Goal: Task Accomplishment & Management: Manage account settings

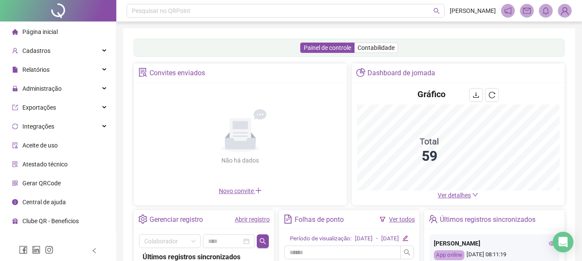
click at [60, 177] on div "Gerar QRCode" at bounding box center [36, 183] width 49 height 17
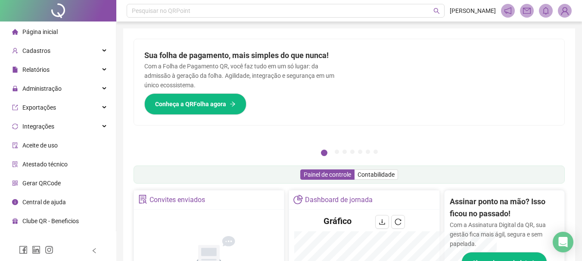
click at [54, 183] on span "Gerar QRCode" at bounding box center [41, 183] width 38 height 7
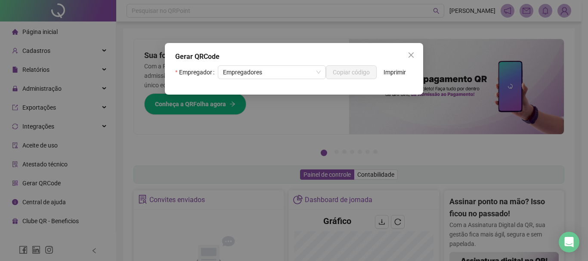
click at [40, 184] on div "Gerar QRCode Empregador Empregadores Copiar código Imprimir" at bounding box center [294, 130] width 588 height 261
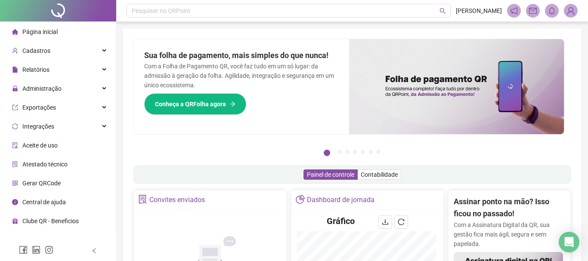
click at [42, 182] on span "Gerar QRCode" at bounding box center [41, 183] width 38 height 7
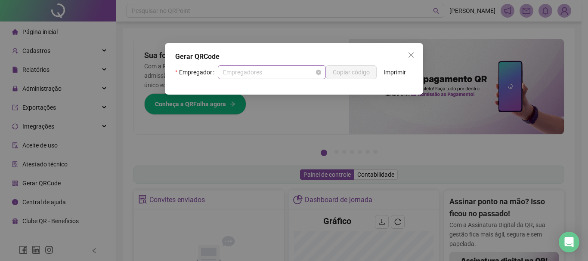
click at [267, 75] on span "Empregadores" at bounding box center [272, 72] width 98 height 13
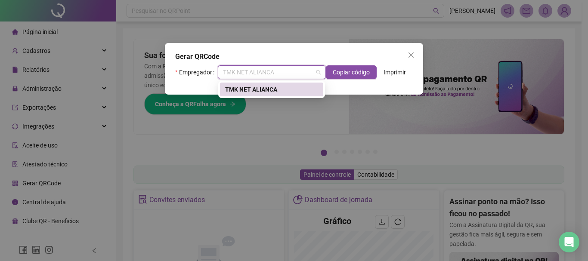
click at [272, 89] on div "TMK NET ALIANCA" at bounding box center [271, 89] width 93 height 9
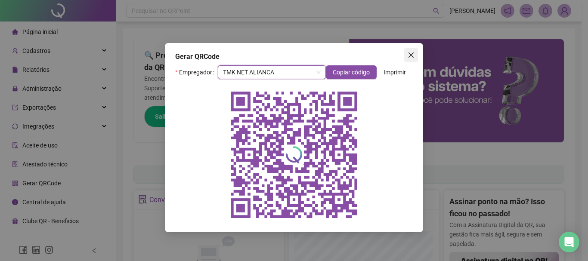
click at [410, 58] on icon "close" at bounding box center [411, 55] width 7 height 7
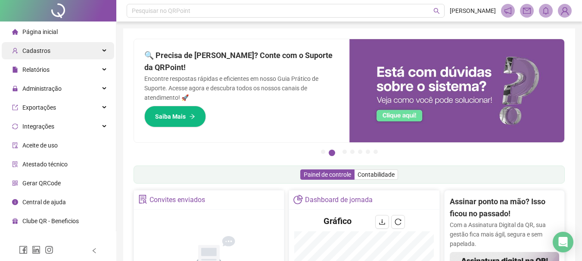
click at [99, 51] on div "Cadastros" at bounding box center [58, 50] width 112 height 17
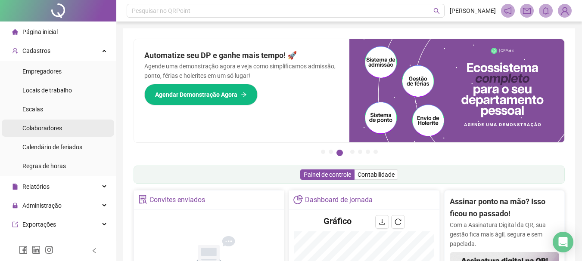
click at [56, 128] on span "Colaboradores" at bounding box center [42, 128] width 40 height 7
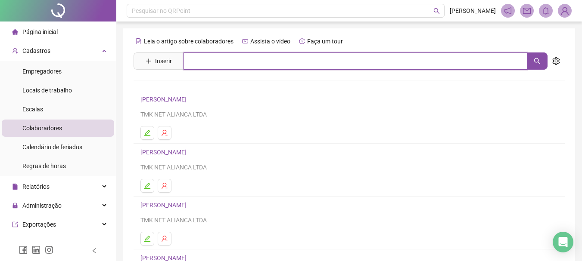
click at [196, 58] on input "text" at bounding box center [355, 61] width 344 height 17
type input "**********"
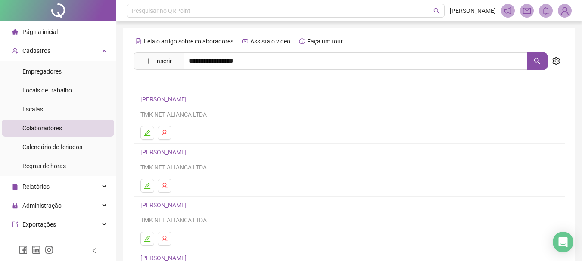
click at [196, 109] on link "[PERSON_NAME]" at bounding box center [172, 105] width 46 height 7
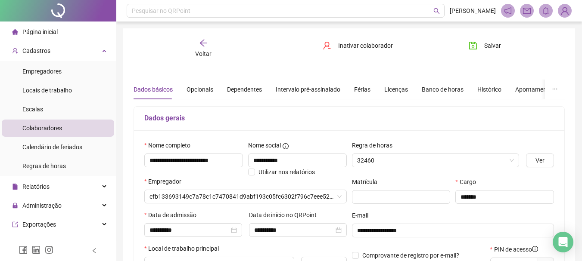
type input "**********"
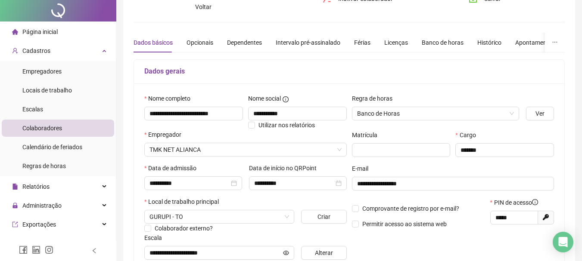
scroll to position [86, 0]
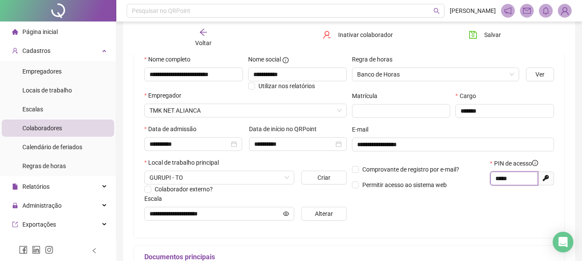
drag, startPoint x: 509, startPoint y: 178, endPoint x: 483, endPoint y: 180, distance: 25.9
click at [483, 180] on div "Comprovante de registro por e-mail? Permitir acesso ao sistema web PIN de acess…" at bounding box center [453, 177] width 208 height 37
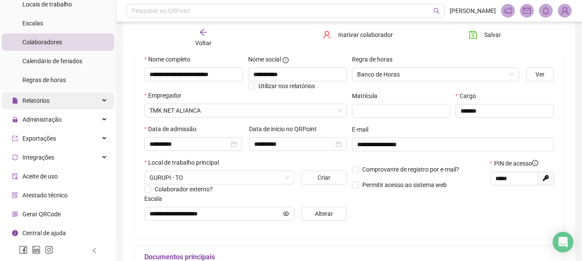
click at [67, 99] on div "Relatórios" at bounding box center [58, 100] width 112 height 17
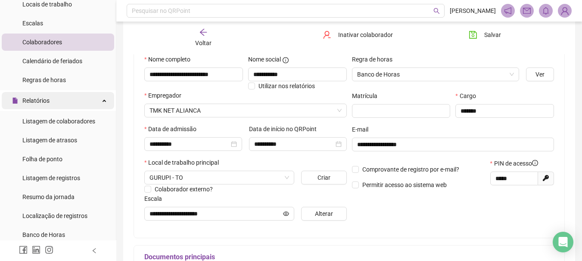
click at [89, 103] on div "Relatórios" at bounding box center [58, 100] width 112 height 17
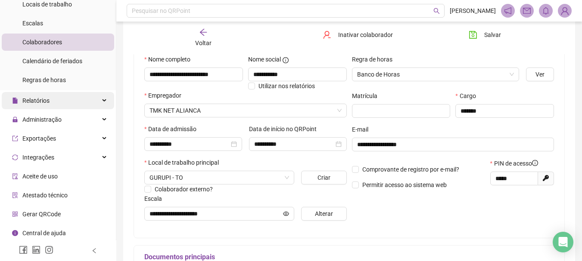
click at [96, 103] on div "Relatórios" at bounding box center [58, 100] width 112 height 17
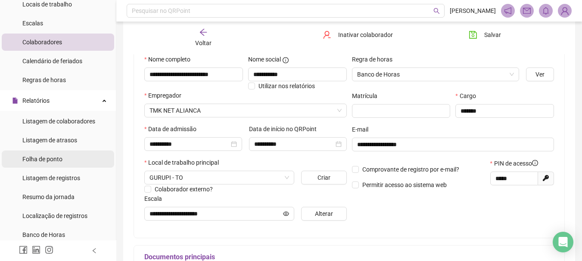
click at [73, 163] on li "Folha de ponto" at bounding box center [58, 159] width 112 height 17
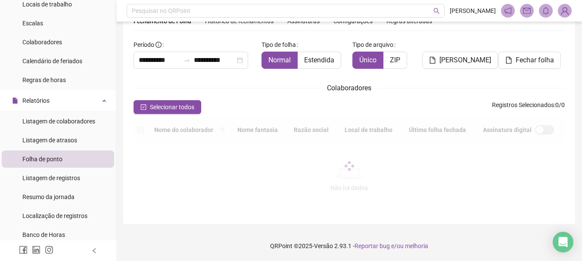
scroll to position [41, 0]
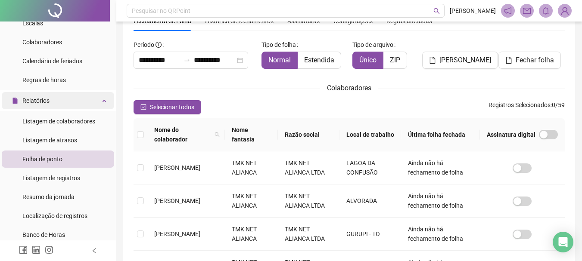
click at [103, 100] on icon at bounding box center [105, 100] width 4 height 0
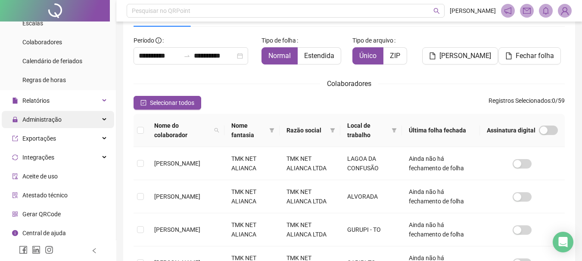
click at [90, 124] on div "Administração" at bounding box center [58, 119] width 112 height 17
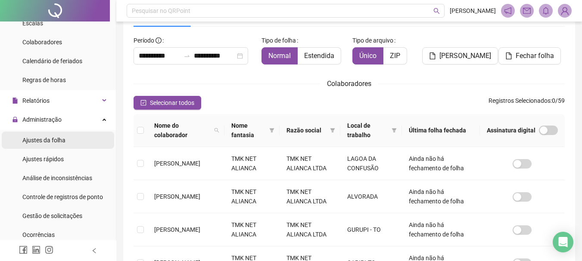
click at [62, 145] on div "Ajustes da folha" at bounding box center [43, 140] width 43 height 17
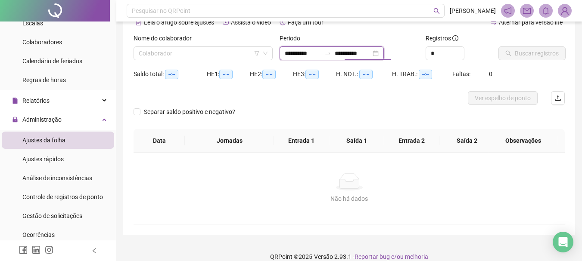
click at [361, 52] on input "**********" at bounding box center [353, 53] width 36 height 9
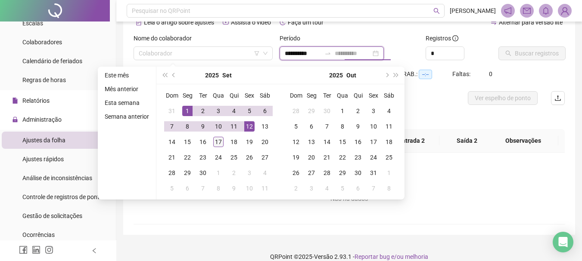
type input "**********"
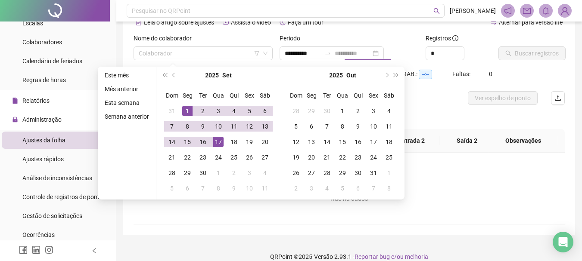
click at [219, 144] on div "17" at bounding box center [218, 142] width 10 height 10
type input "**********"
click at [189, 51] on input "search" at bounding box center [199, 53] width 121 height 13
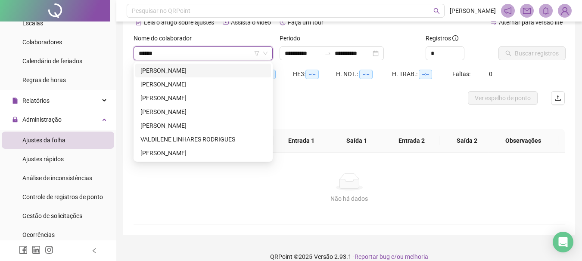
type input "*******"
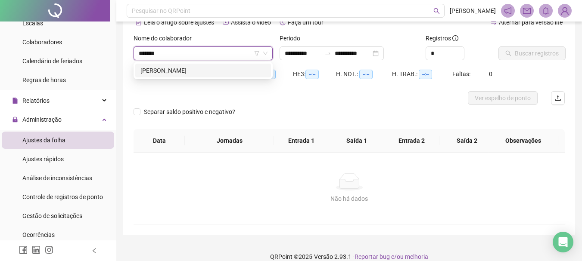
click at [234, 68] on div "[PERSON_NAME]" at bounding box center [202, 70] width 125 height 9
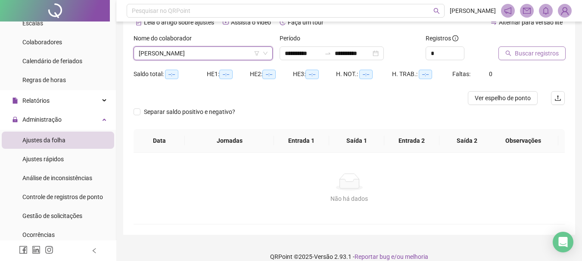
click at [536, 53] on span "Buscar registros" at bounding box center [537, 53] width 44 height 9
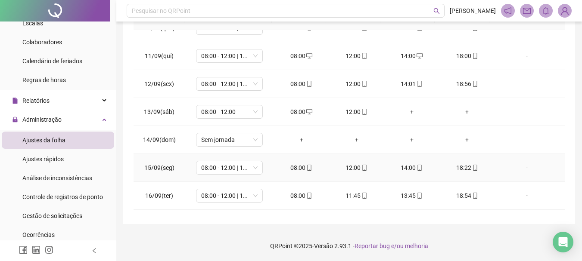
scroll to position [292, 0]
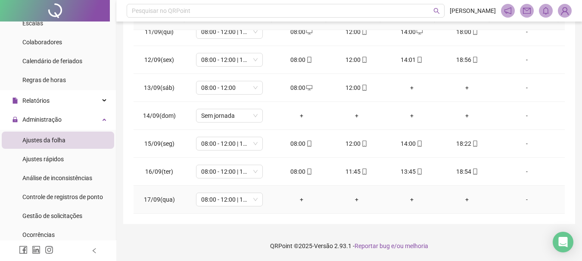
click at [300, 199] on div "+" at bounding box center [301, 199] width 41 height 9
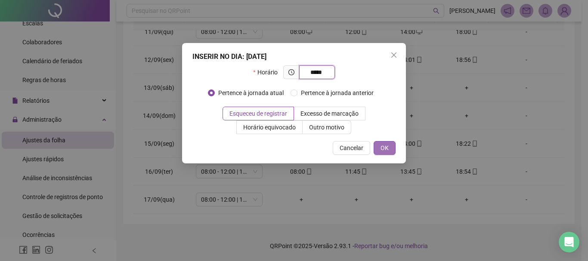
type input "*****"
click at [385, 144] on span "OK" at bounding box center [385, 147] width 8 height 9
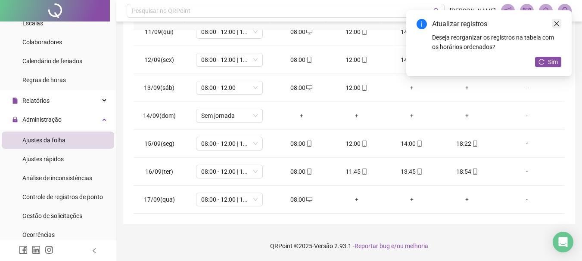
click at [554, 25] on icon "close" at bounding box center [556, 24] width 6 height 6
